Goal: Transaction & Acquisition: Obtain resource

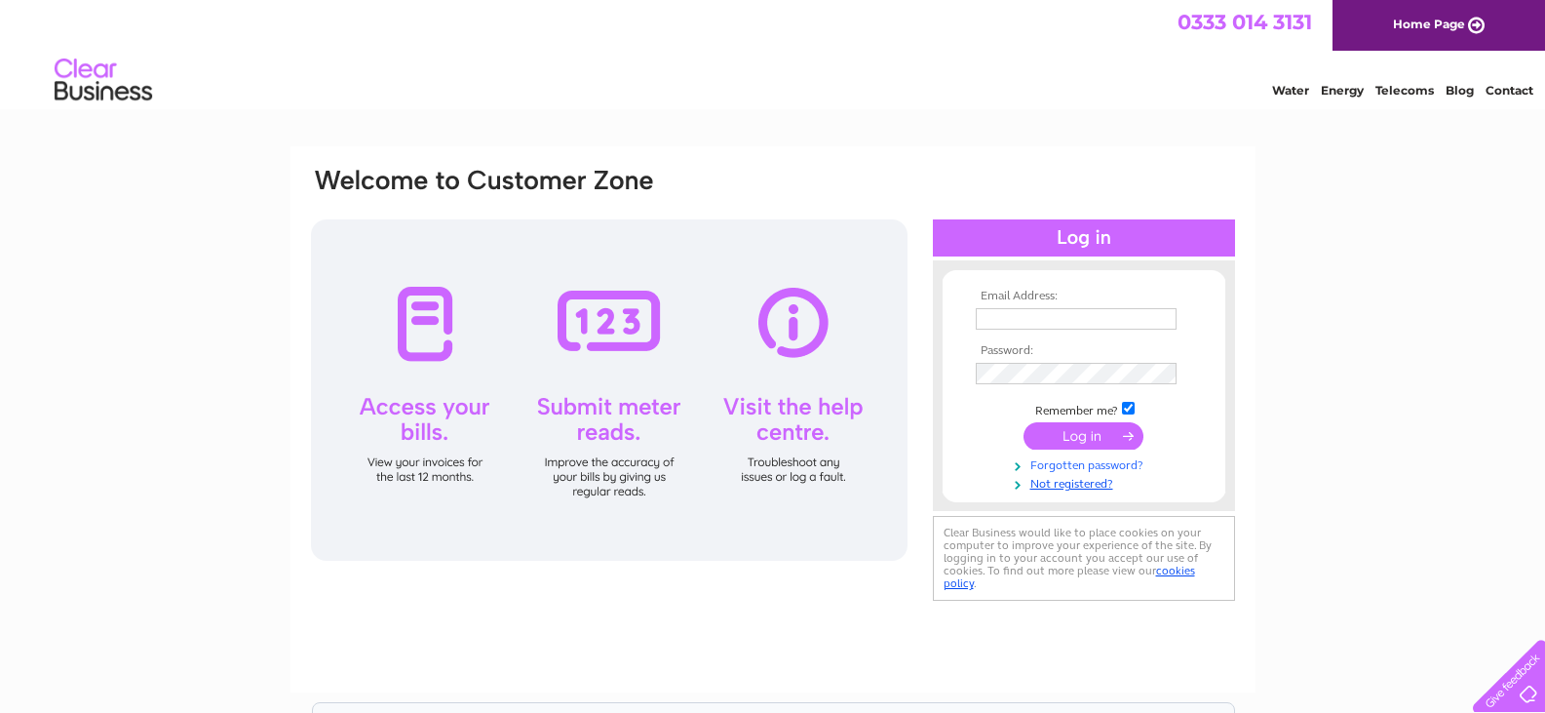
type input "[EMAIL_ADDRESS][DOMAIN_NAME]"
click at [1083, 458] on link "Forgotten password?" at bounding box center [1086, 463] width 221 height 19
click at [1103, 439] on input "submit" at bounding box center [1084, 435] width 120 height 27
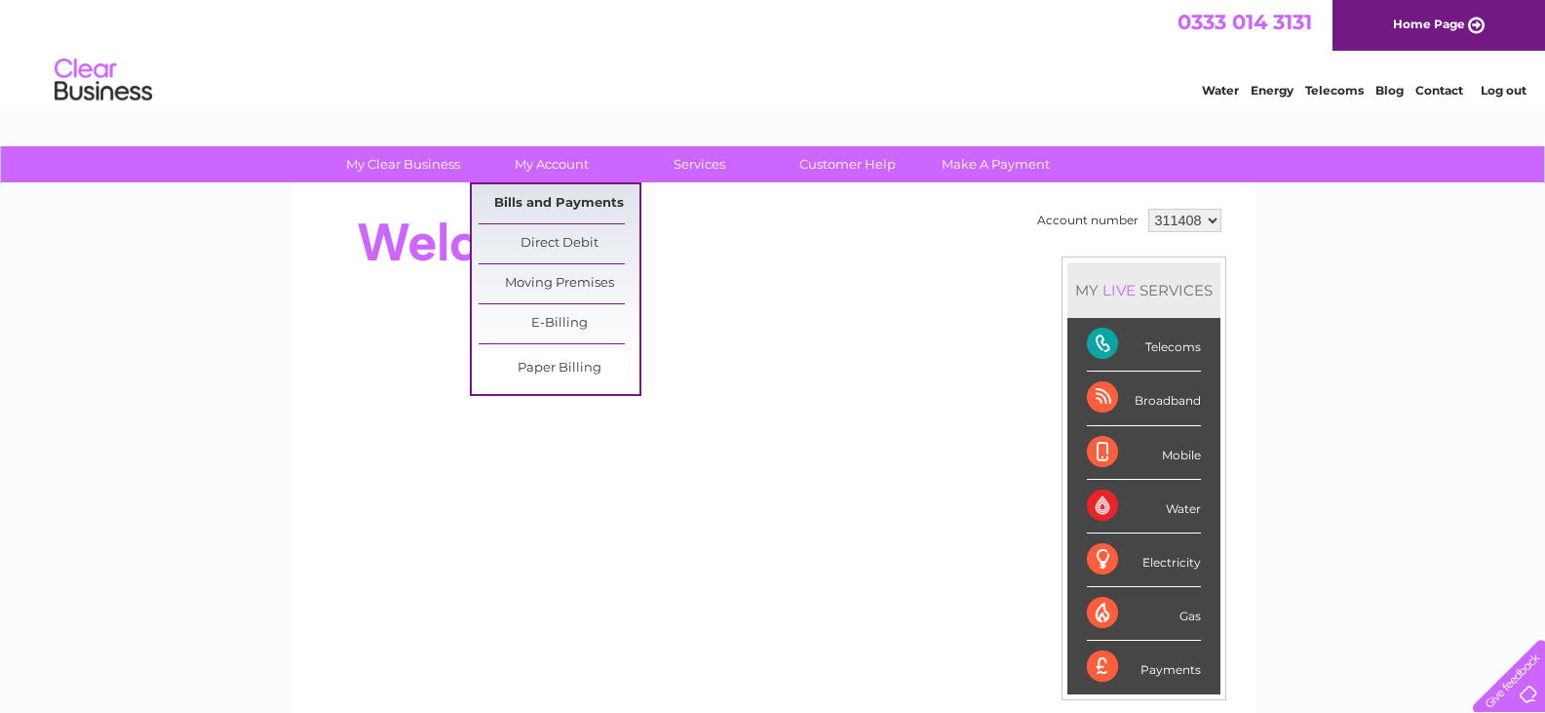
click at [543, 210] on link "Bills and Payments" at bounding box center [559, 203] width 161 height 39
click at [502, 199] on link "Bills and Payments" at bounding box center [559, 203] width 161 height 39
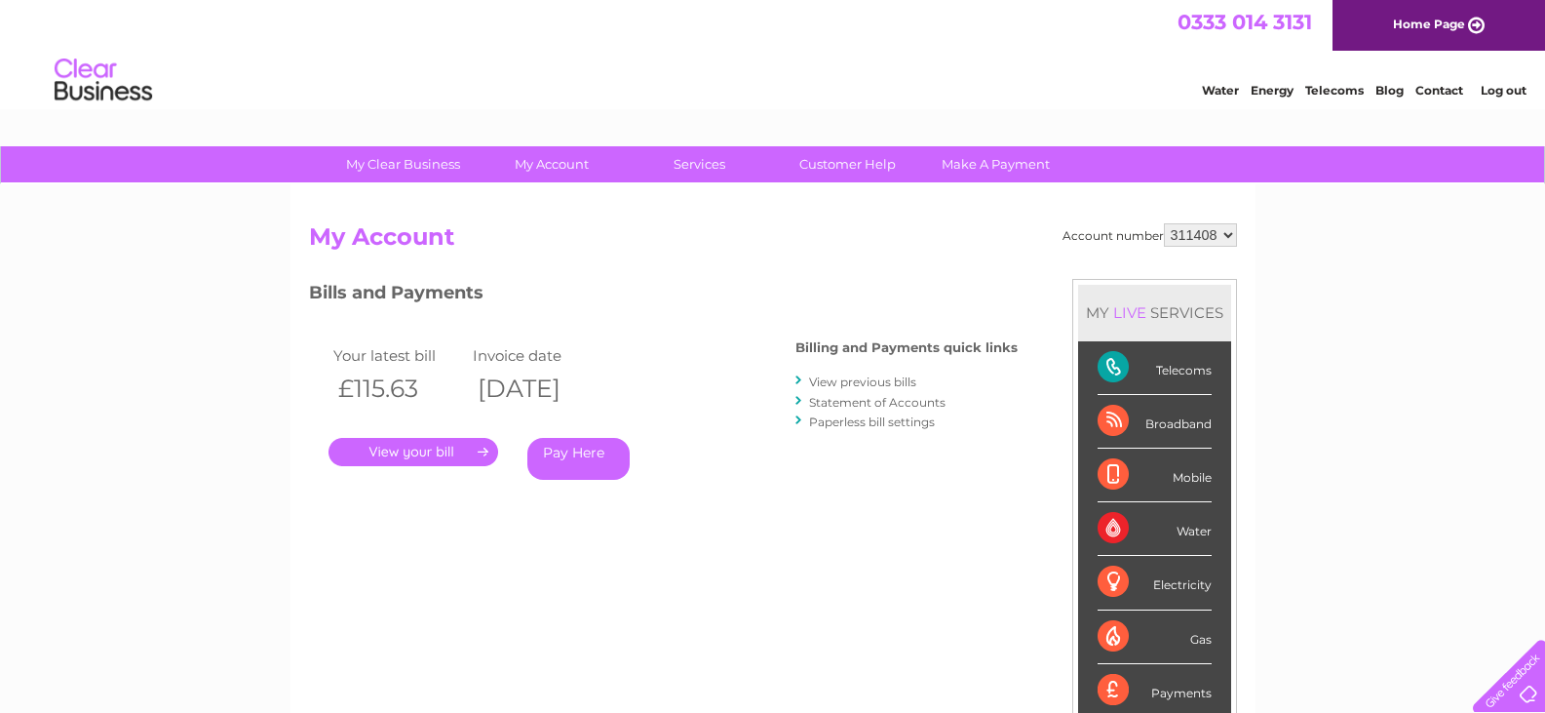
click at [446, 457] on link "." at bounding box center [414, 452] width 170 height 28
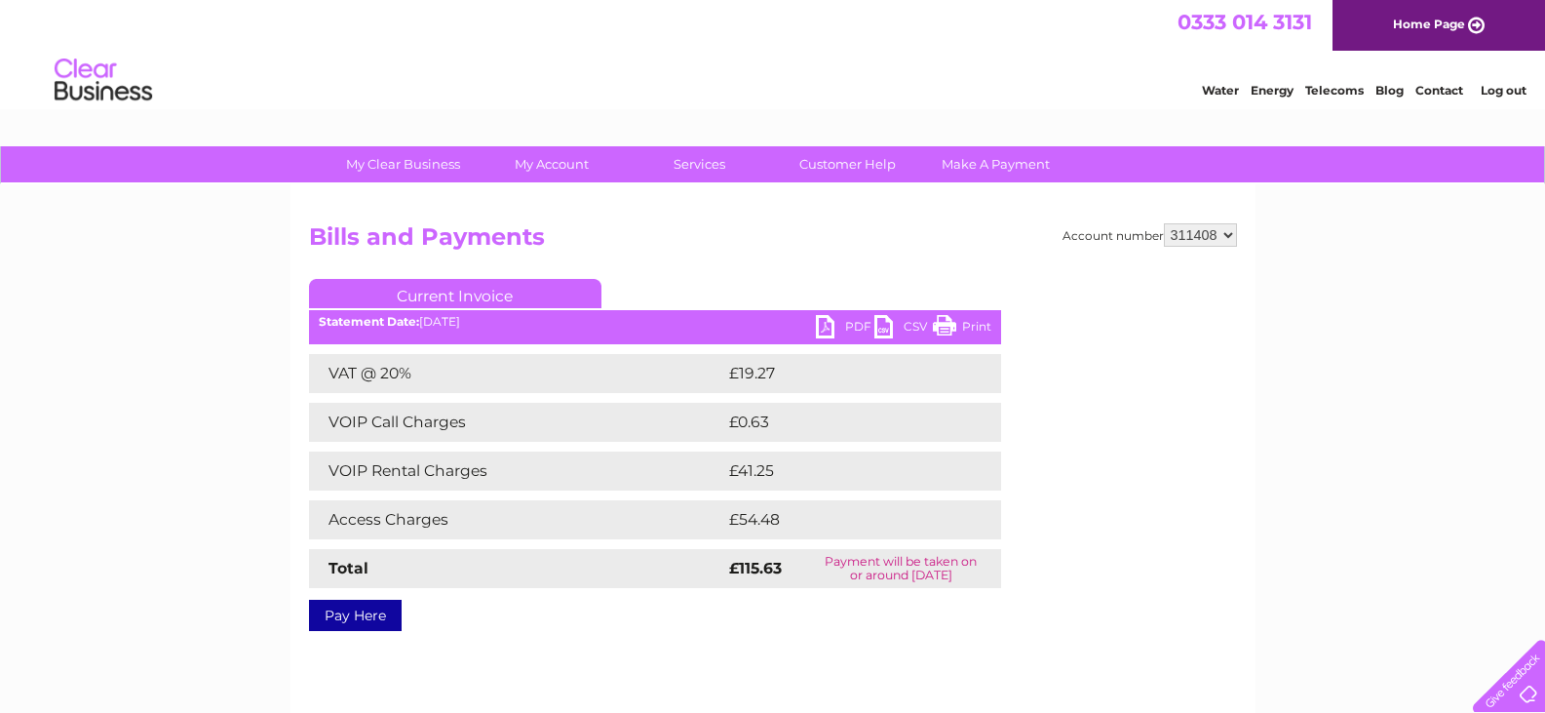
click at [836, 328] on link "PDF" at bounding box center [845, 329] width 58 height 28
